Goal: Navigation & Orientation: Find specific page/section

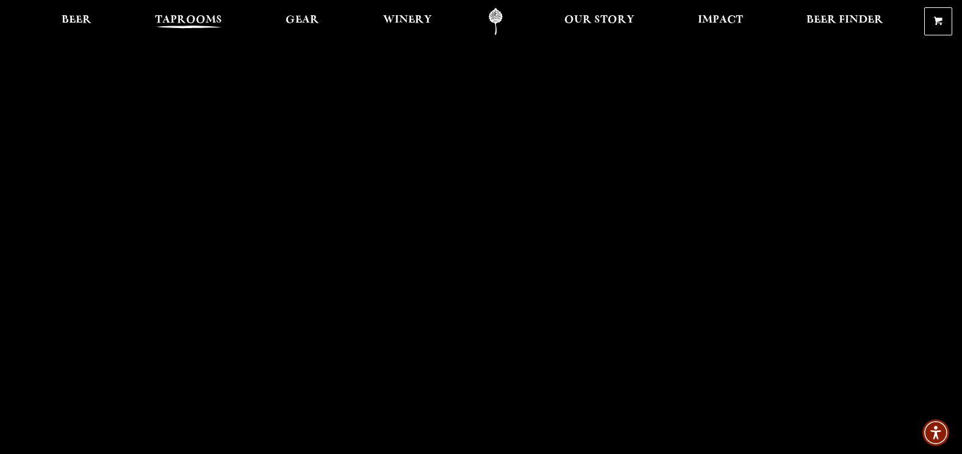
click at [185, 16] on span "Taprooms" at bounding box center [188, 20] width 67 height 10
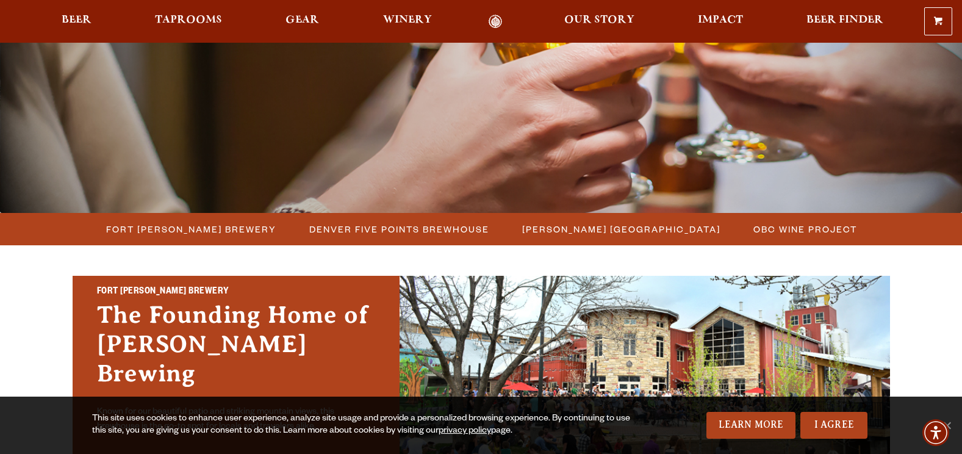
scroll to position [366, 0]
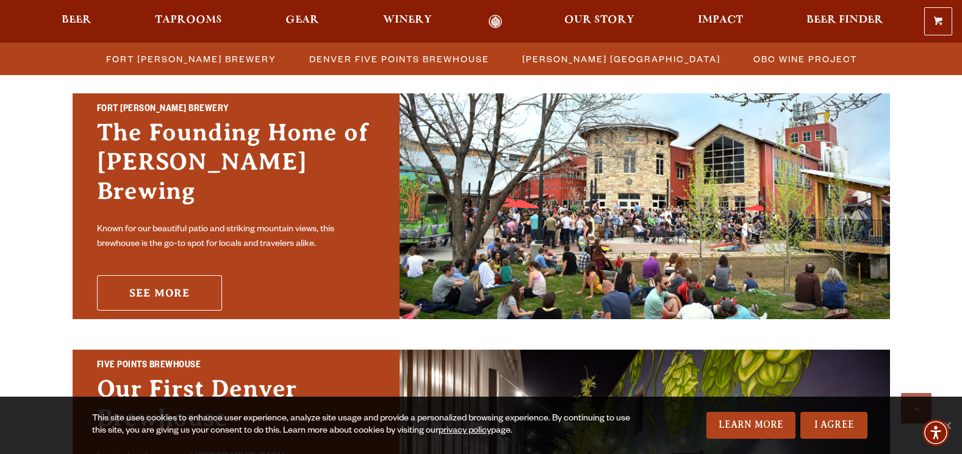
click at [200, 287] on link "See More" at bounding box center [159, 292] width 125 height 35
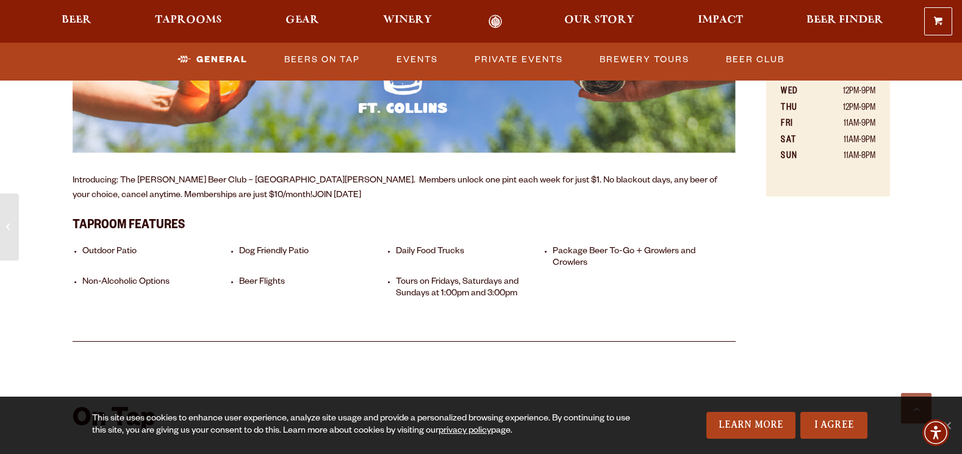
scroll to position [732, 0]
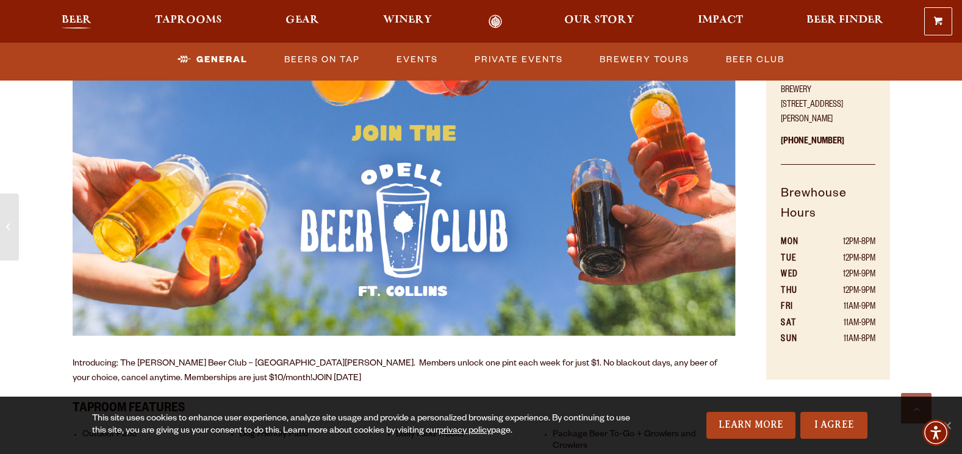
click at [70, 17] on span "Beer" at bounding box center [77, 20] width 30 height 10
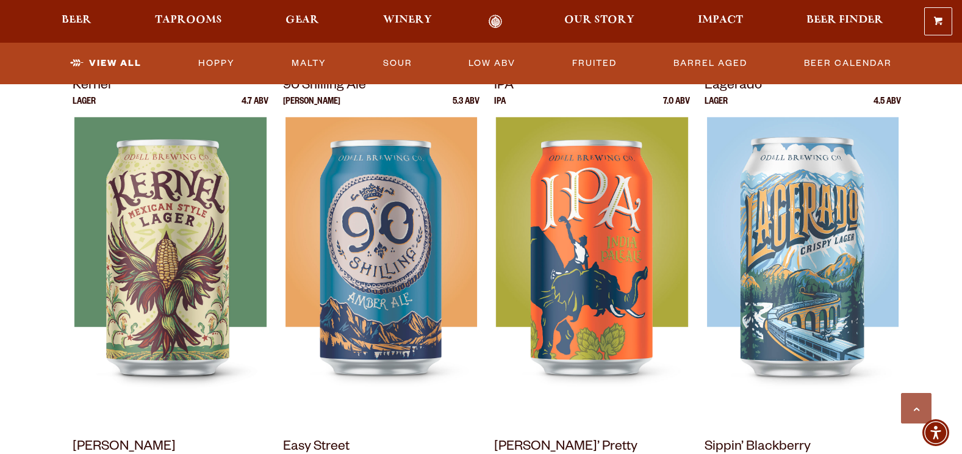
scroll to position [549, 0]
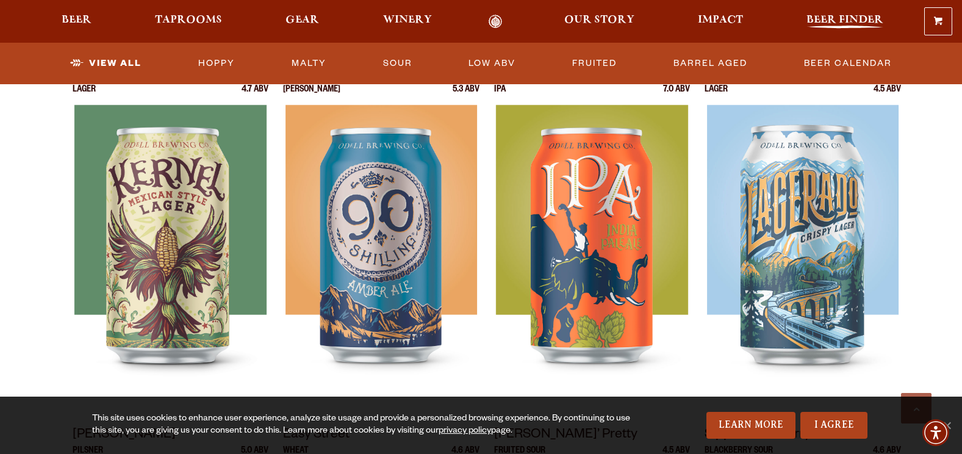
click at [866, 15] on span "Beer Finder" at bounding box center [844, 20] width 77 height 10
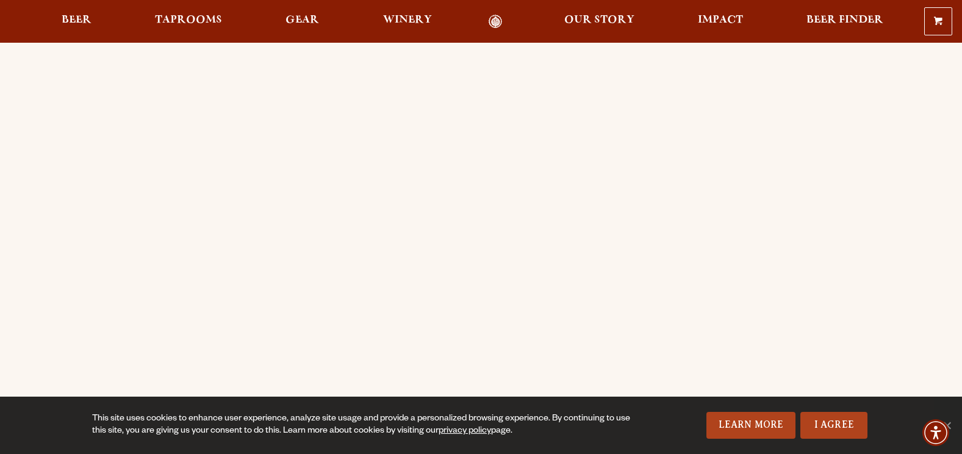
scroll to position [122, 0]
click at [174, 15] on span "Taprooms" at bounding box center [188, 20] width 67 height 10
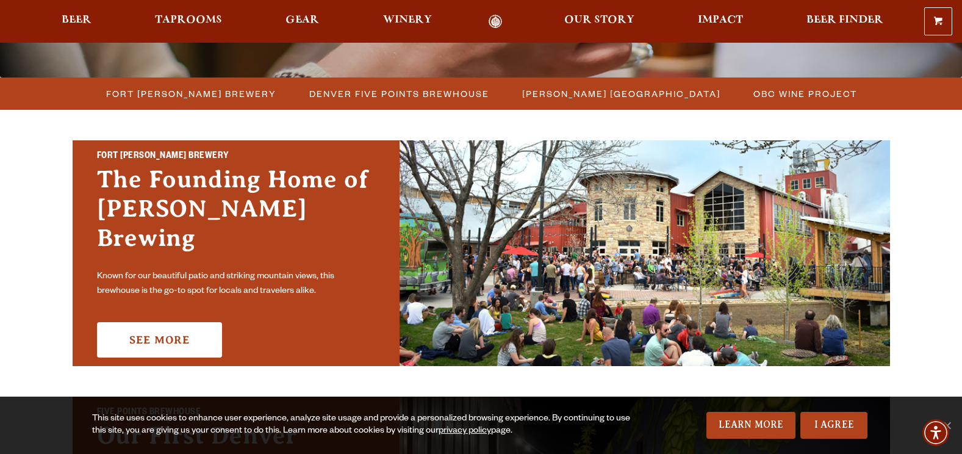
scroll to position [183, 0]
